Goal: Navigation & Orientation: Find specific page/section

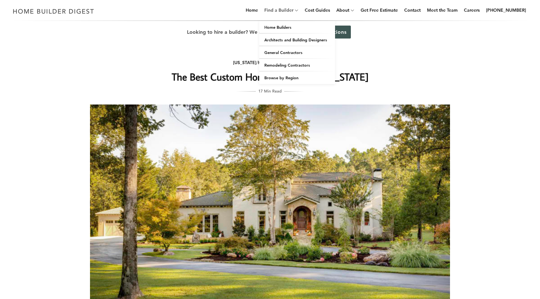
click at [284, 12] on link "Find a Builder" at bounding box center [278, 10] width 32 height 20
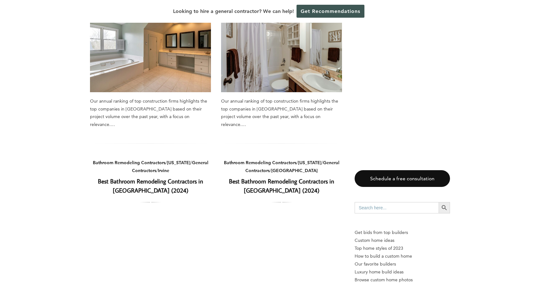
scroll to position [552, 0]
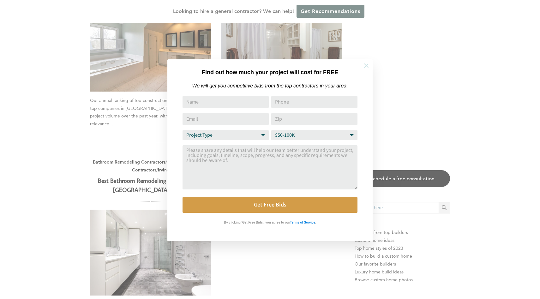
click at [366, 63] on icon at bounding box center [366, 65] width 7 height 7
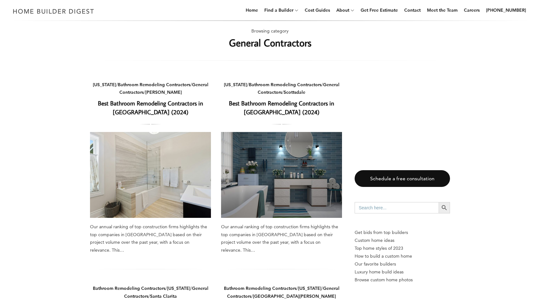
scroll to position [0, 0]
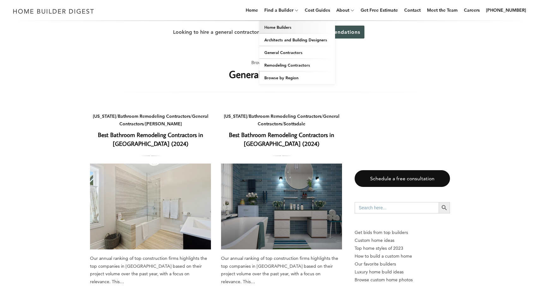
click at [290, 28] on link "Home Builders" at bounding box center [297, 27] width 76 height 13
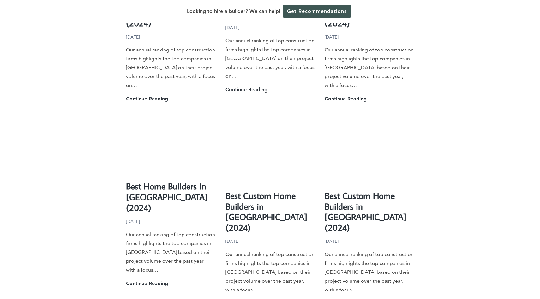
scroll to position [1436, 0]
